Goal: Task Accomplishment & Management: Use online tool/utility

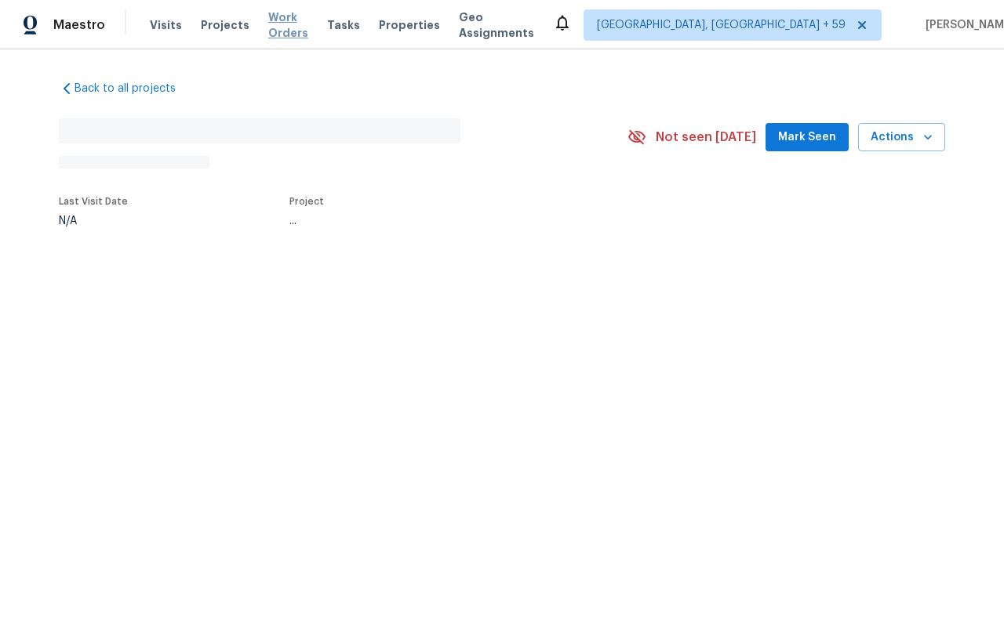
click at [305, 31] on span "Work Orders" at bounding box center [288, 24] width 40 height 31
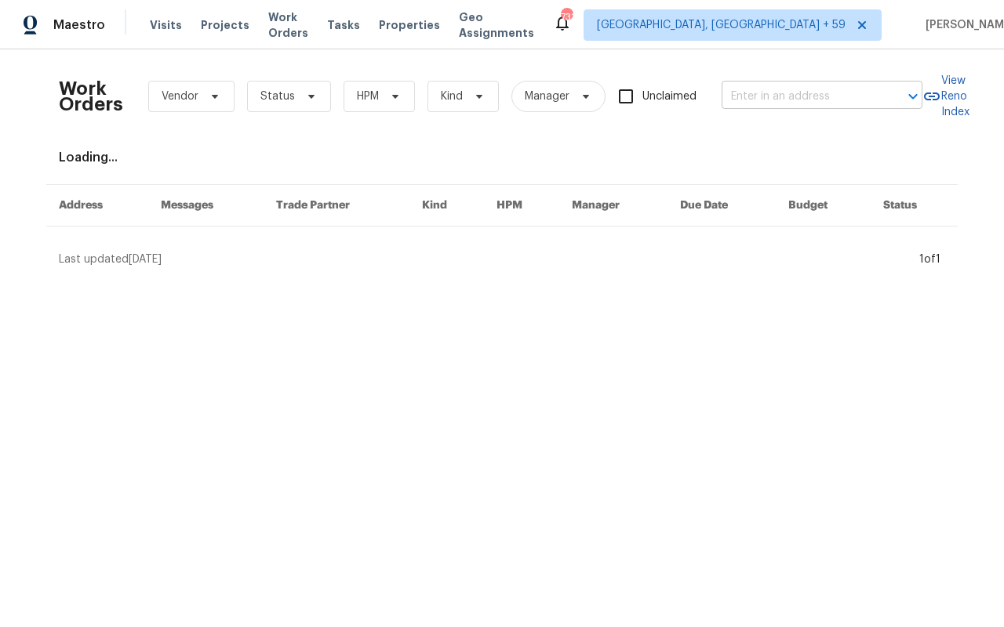
click at [763, 91] on input "text" at bounding box center [799, 97] width 157 height 24
paste input "[STREET_ADDRESS][PERSON_NAME]"
type input "[STREET_ADDRESS][PERSON_NAME]"
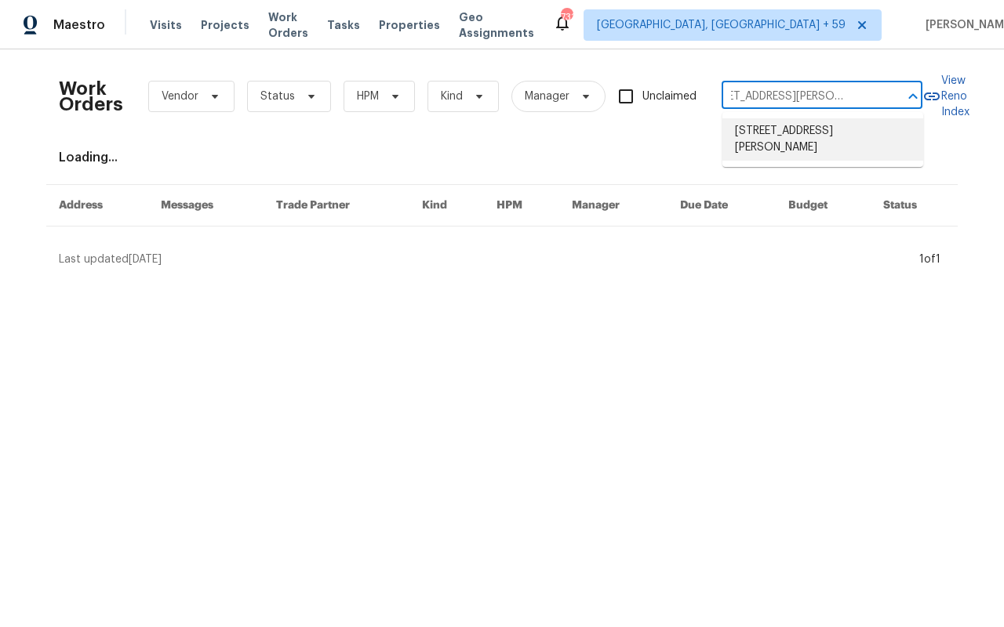
click at [764, 148] on li "[STREET_ADDRESS][PERSON_NAME]" at bounding box center [822, 139] width 201 height 42
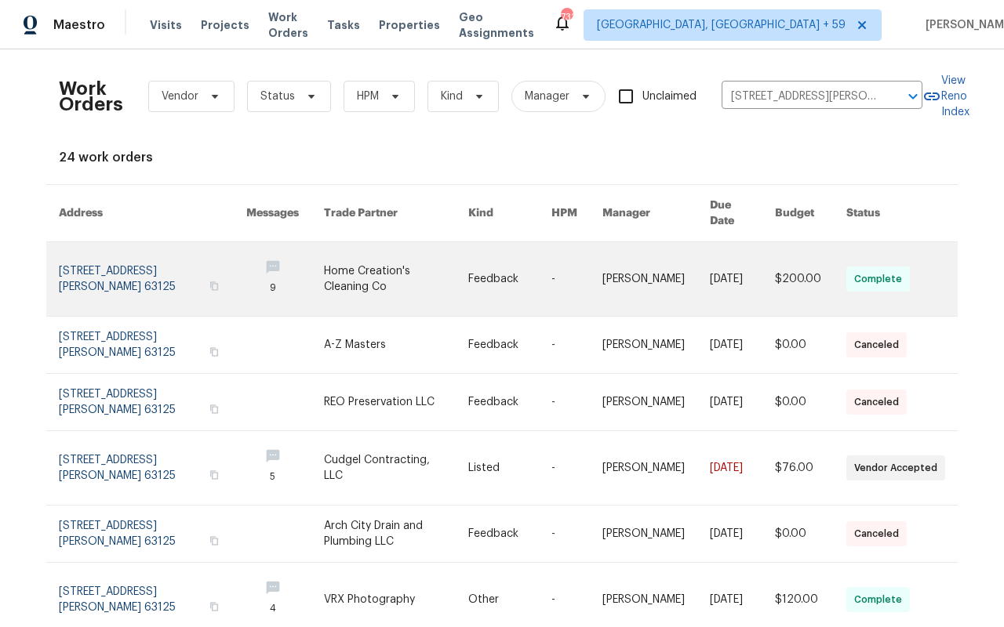
click at [130, 263] on link at bounding box center [152, 279] width 187 height 74
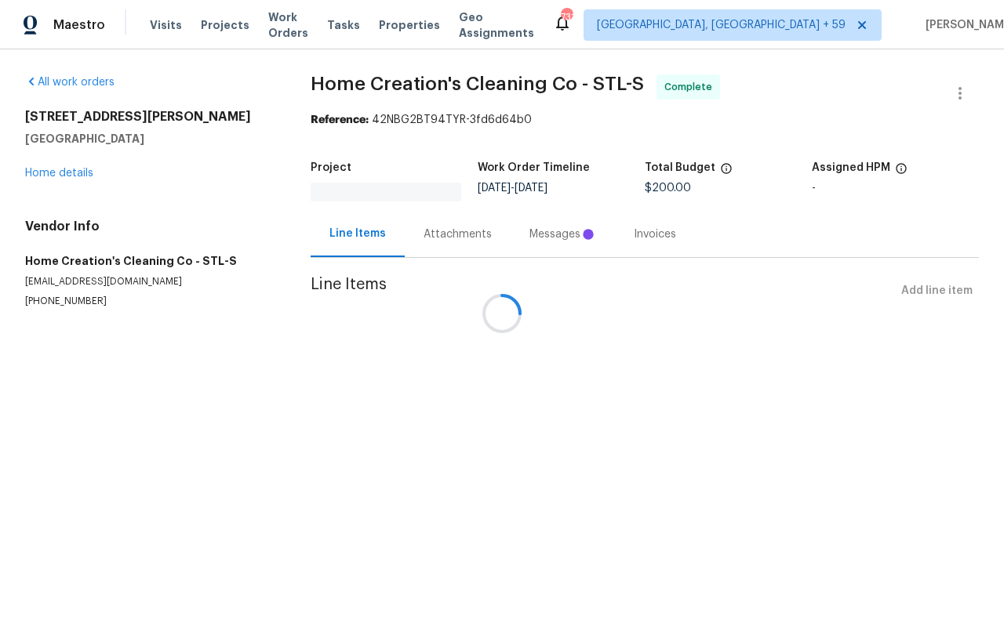
click at [68, 169] on div at bounding box center [502, 313] width 1004 height 627
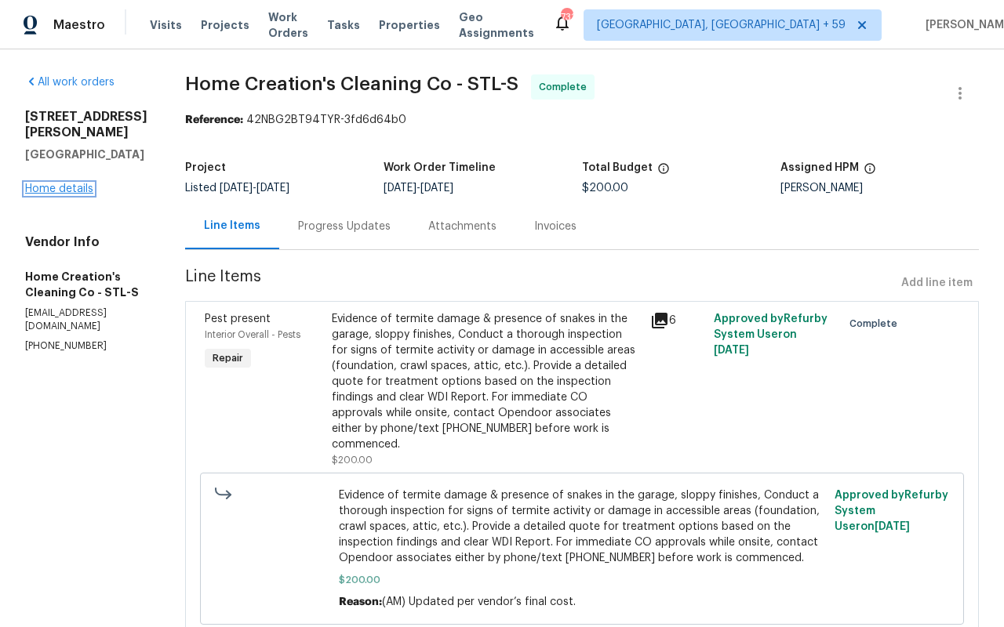
click at [64, 183] on link "Home details" at bounding box center [59, 188] width 68 height 11
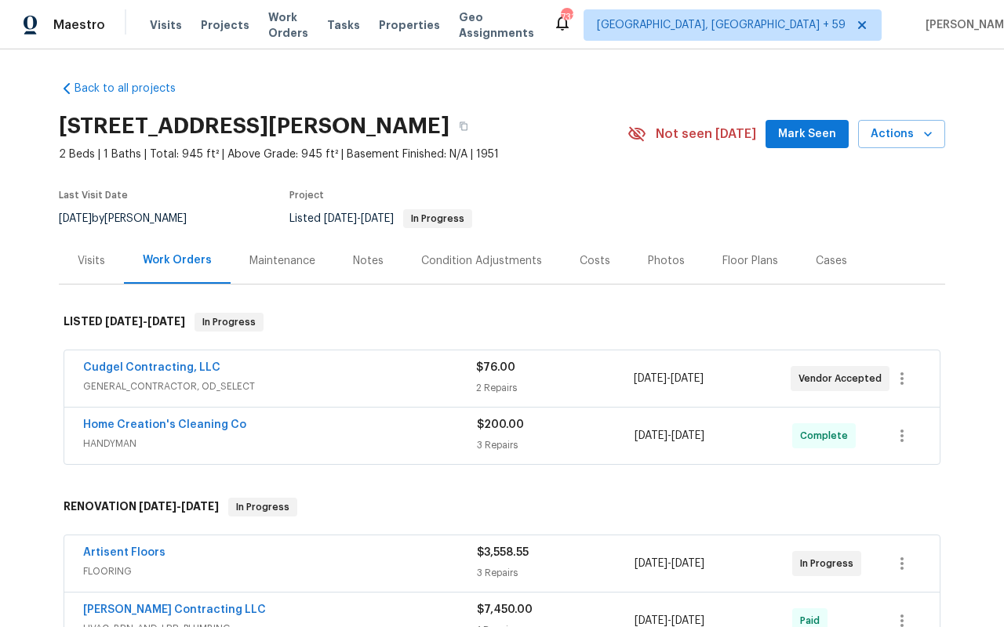
click at [300, 379] on span "GENERAL_CONTRACTOR, OD_SELECT" at bounding box center [279, 387] width 393 height 16
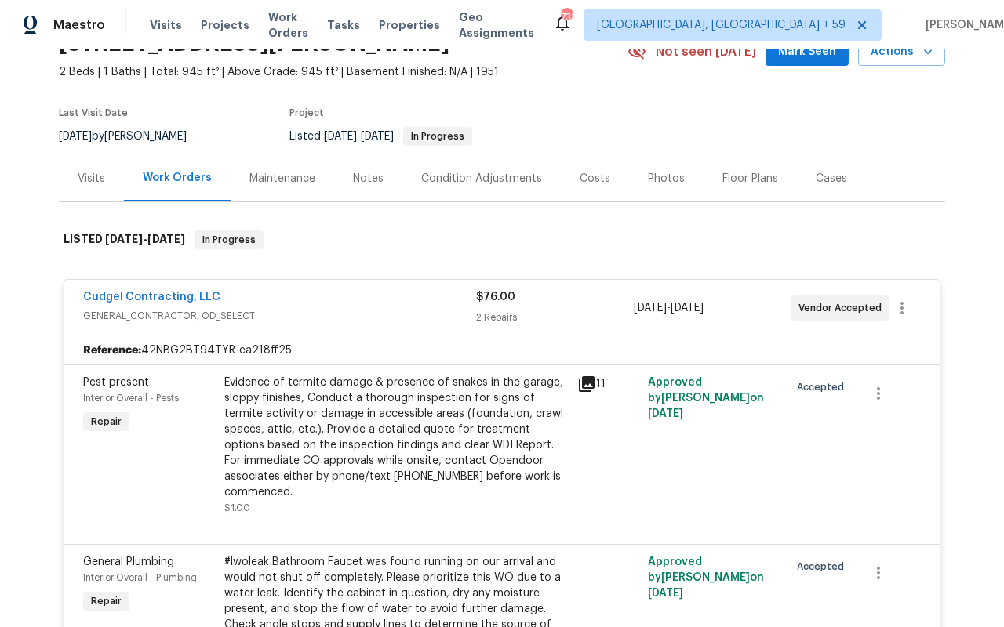
scroll to position [74, 0]
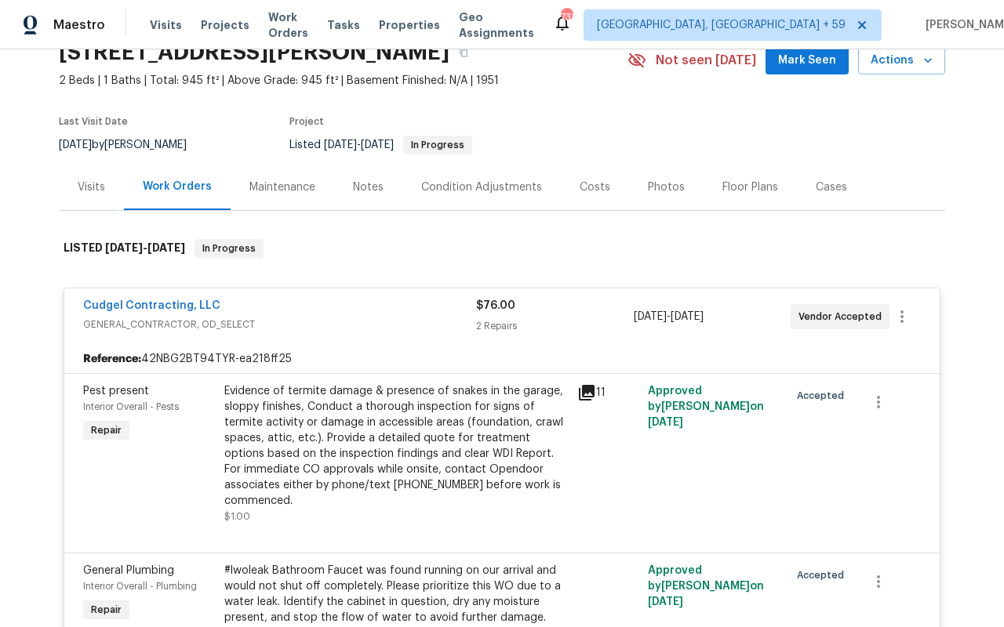
click at [99, 191] on div "Visits" at bounding box center [91, 188] width 27 height 16
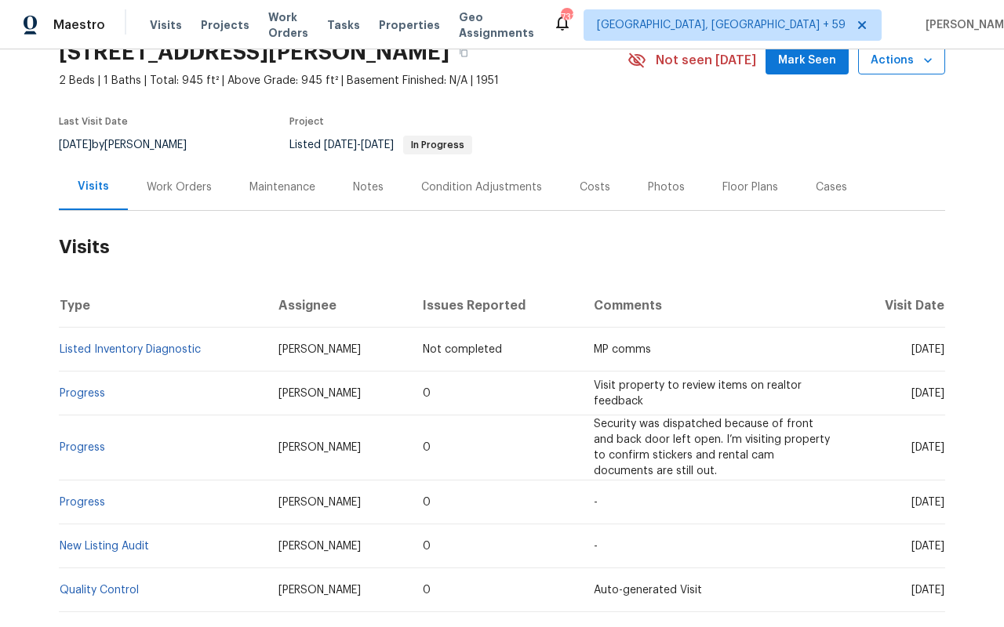
click at [921, 64] on icon "button" at bounding box center [928, 61] width 16 height 16
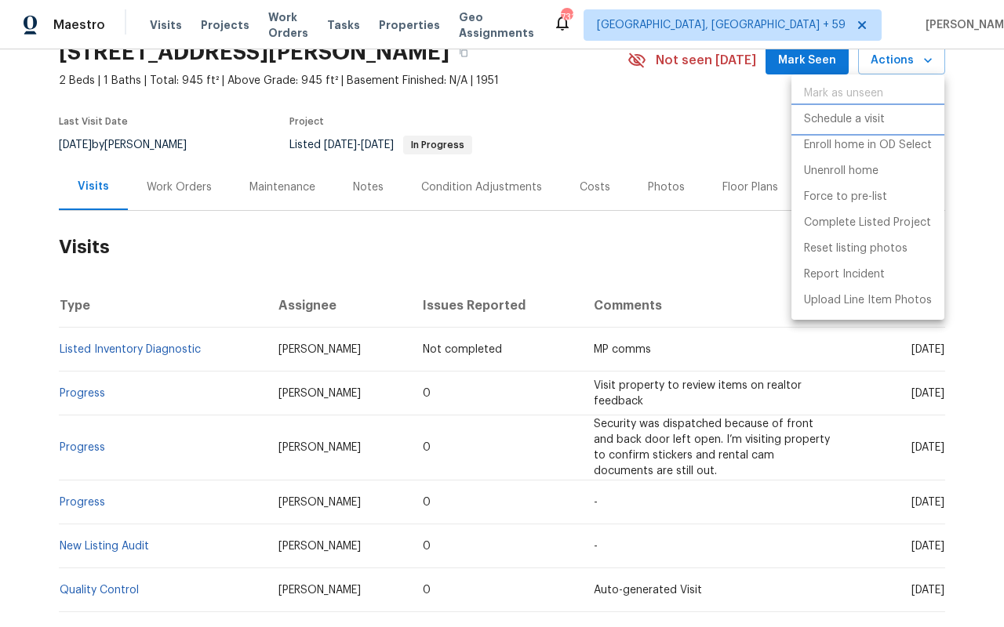
click at [893, 111] on li "Schedule a visit" at bounding box center [867, 120] width 153 height 26
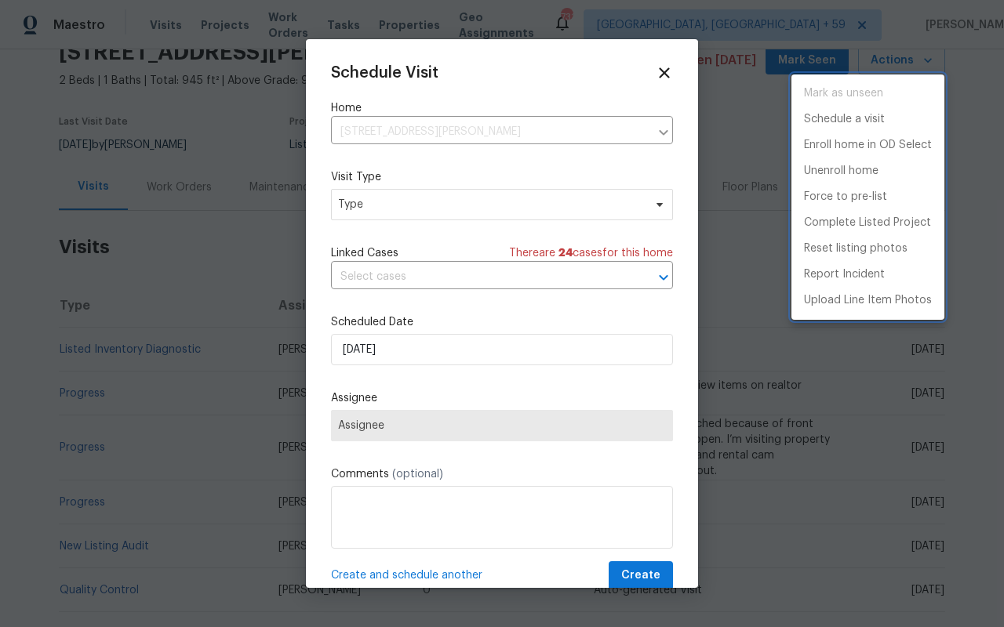
click at [505, 201] on div at bounding box center [502, 313] width 1004 height 627
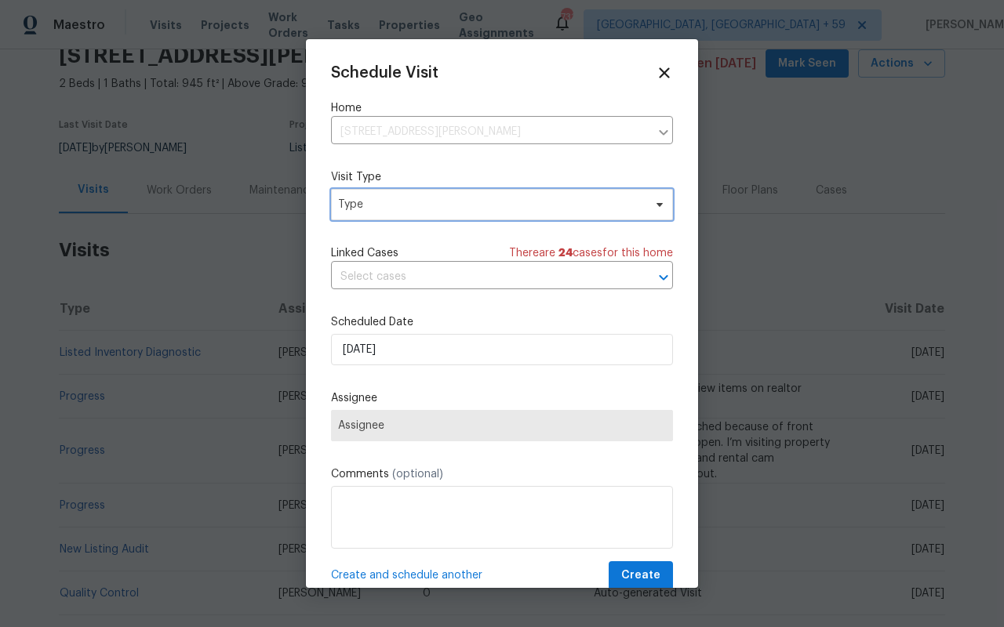
click at [484, 214] on span "Type" at bounding box center [502, 204] width 342 height 31
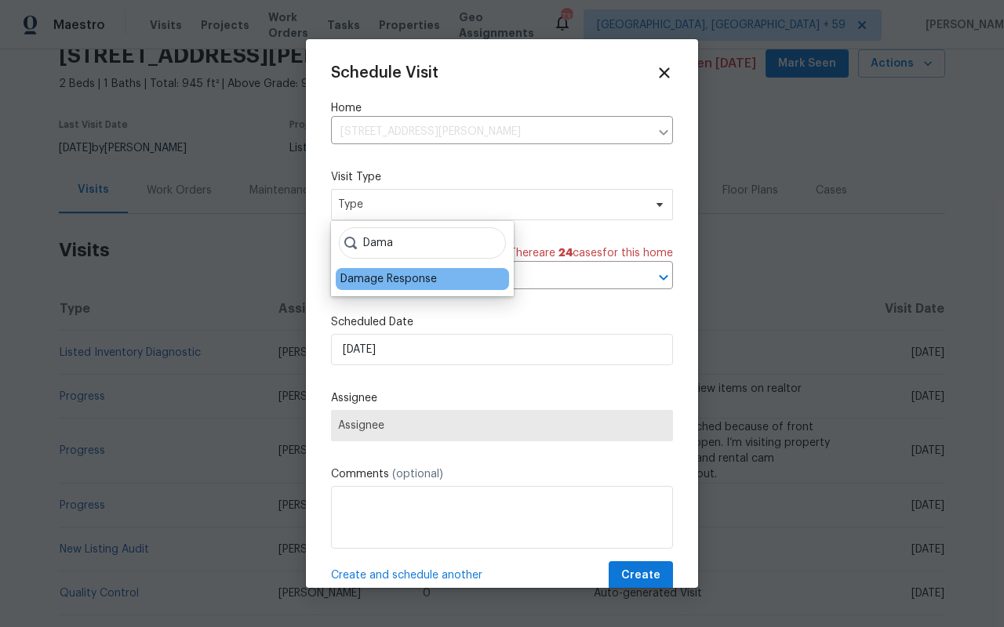
type input "Dama"
click at [446, 285] on div "Damage Response" at bounding box center [422, 279] width 173 height 22
click at [376, 282] on div "Damage Response" at bounding box center [388, 279] width 96 height 16
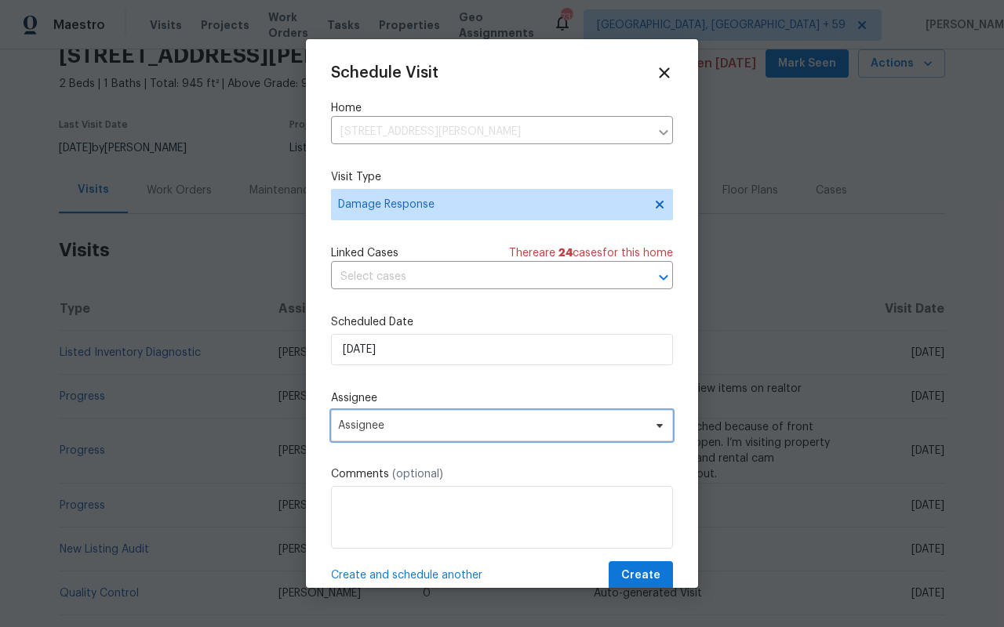
click at [382, 425] on span "Assignee" at bounding box center [491, 426] width 307 height 13
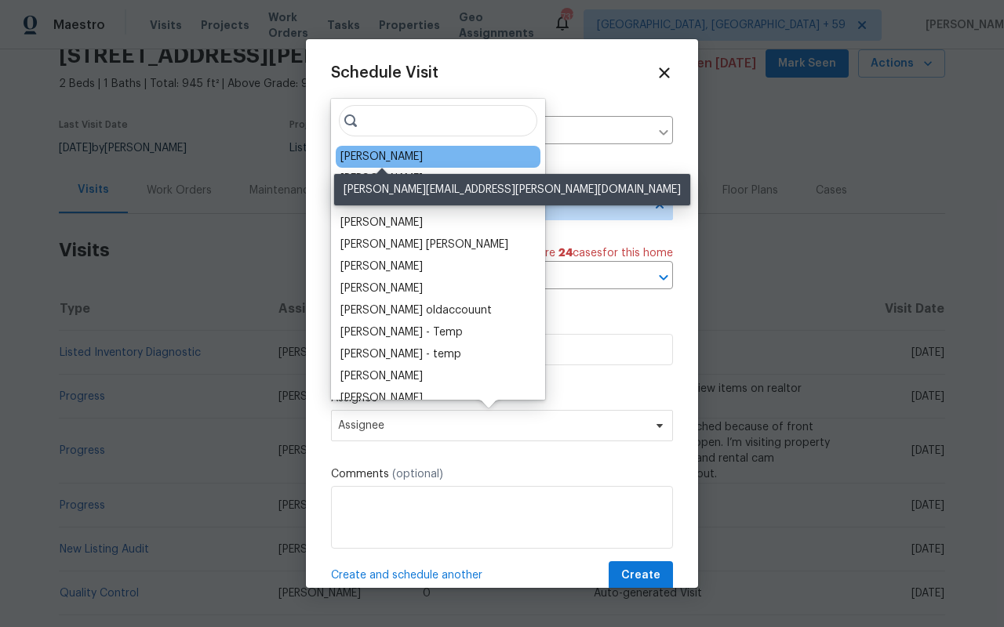
click at [378, 161] on div "[PERSON_NAME]" at bounding box center [381, 157] width 82 height 16
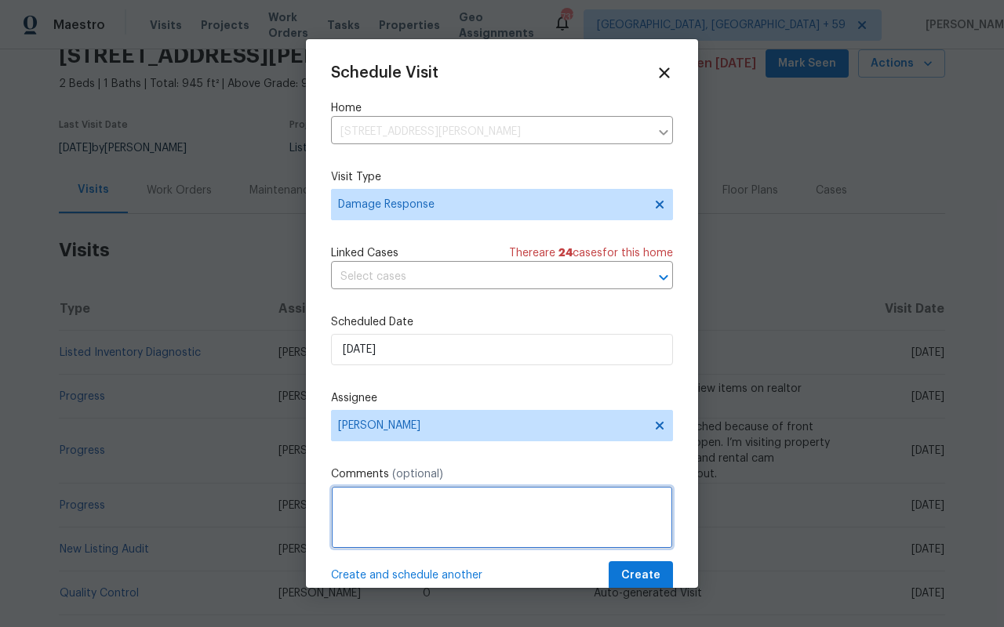
click at [358, 500] on textarea at bounding box center [502, 517] width 342 height 63
paste textarea "possibly someone tried to pry the screen off one of the front windows?"
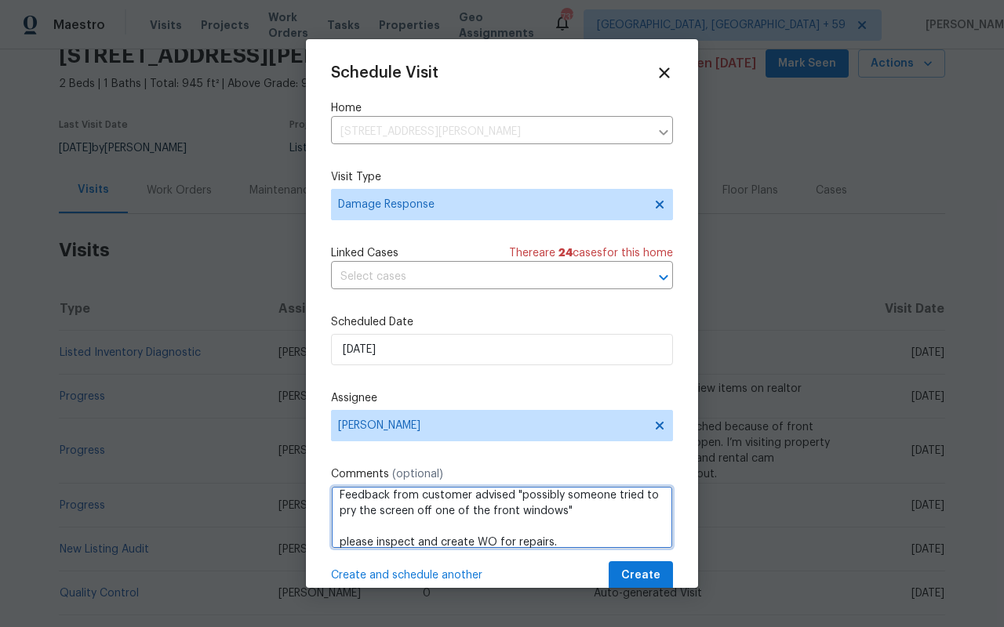
type textarea "Feedback from customer advised "possibly someone tried to pry the screen off on…"
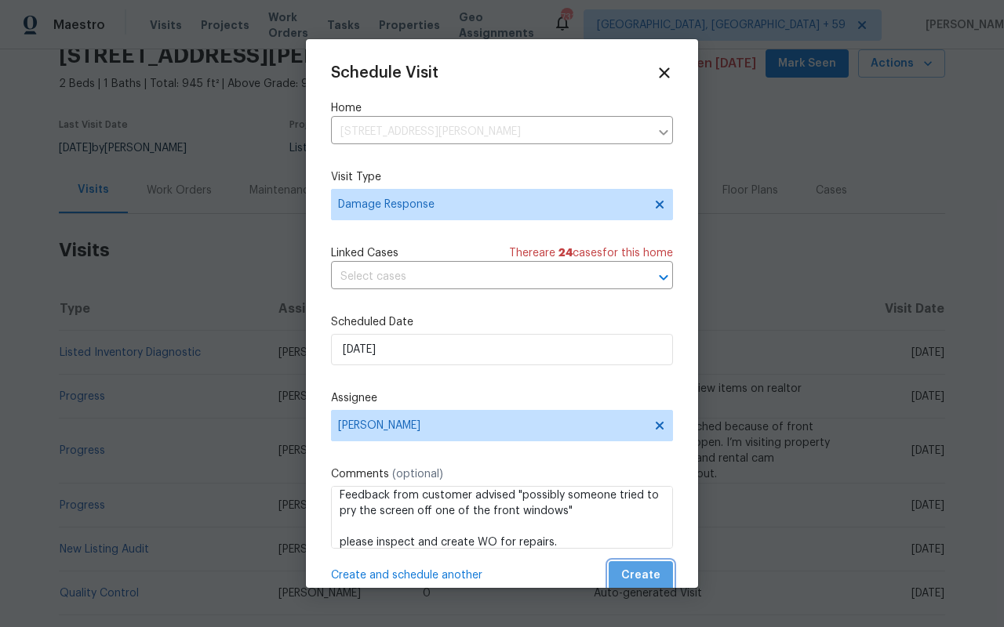
click at [645, 572] on span "Create" at bounding box center [640, 576] width 39 height 20
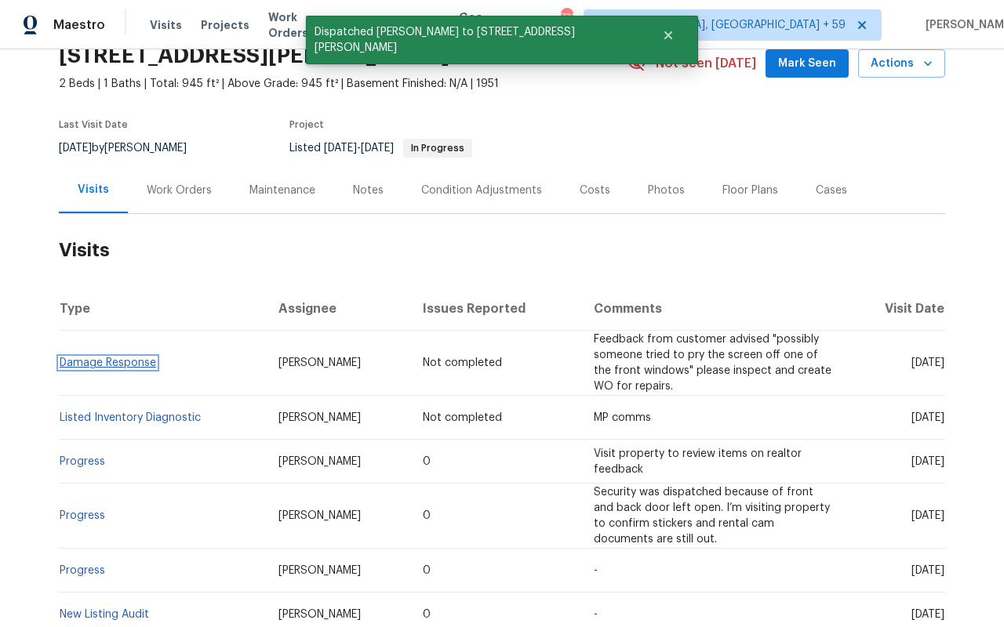
click at [118, 362] on link "Damage Response" at bounding box center [108, 363] width 96 height 11
